Goal: Download file/media

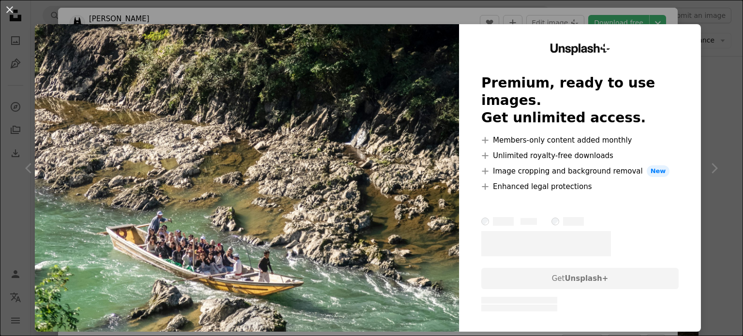
scroll to position [2, 0]
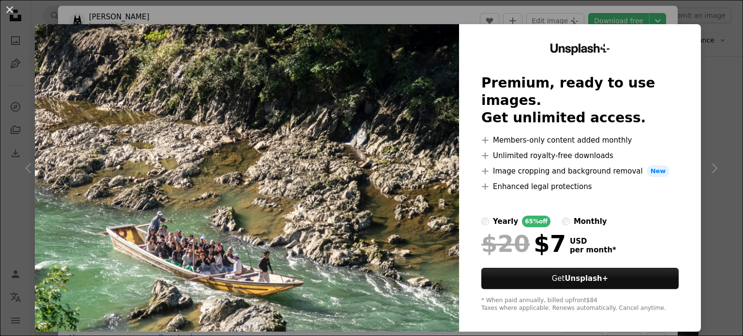
click at [716, 86] on div "An X shape Unsplash+ Premium, ready to use images. Get unlimited access. A plus…" at bounding box center [371, 168] width 743 height 336
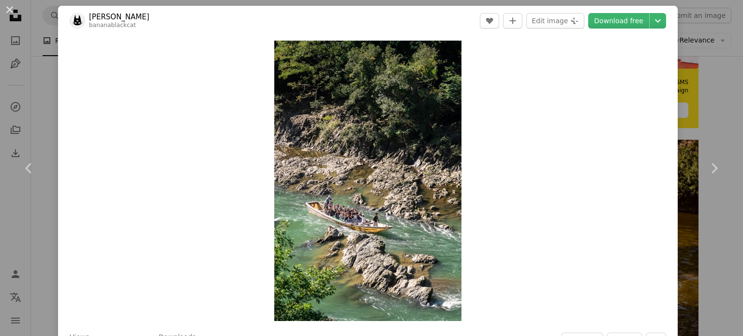
click at [112, 16] on link "[PERSON_NAME]" at bounding box center [119, 17] width 60 height 10
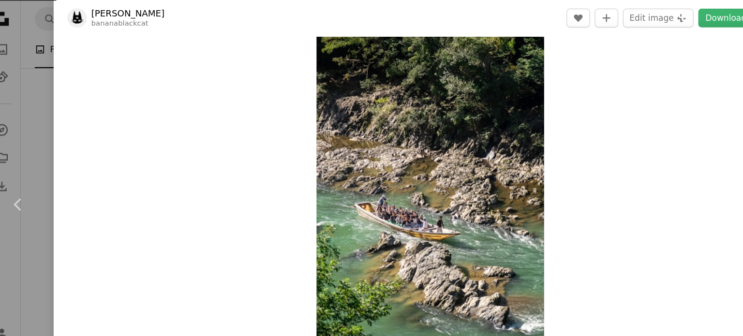
scroll to position [40, 0]
